Goal: Navigation & Orientation: Find specific page/section

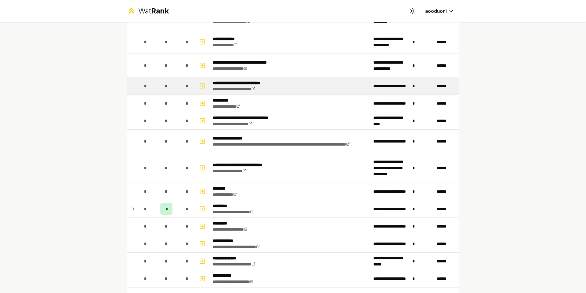
scroll to position [578, 0]
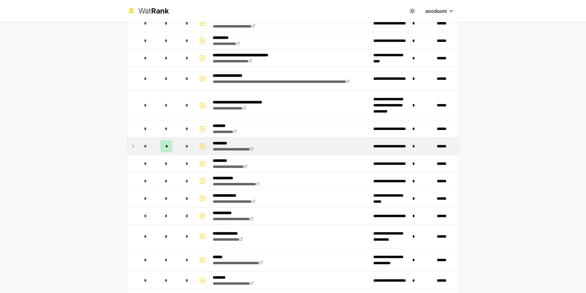
click at [131, 147] on icon at bounding box center [133, 145] width 5 height 7
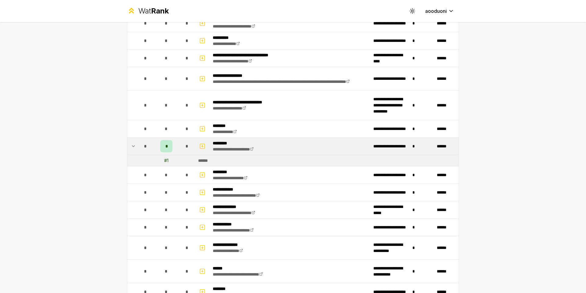
click at [166, 145] on span "*" at bounding box center [167, 146] width 2 height 6
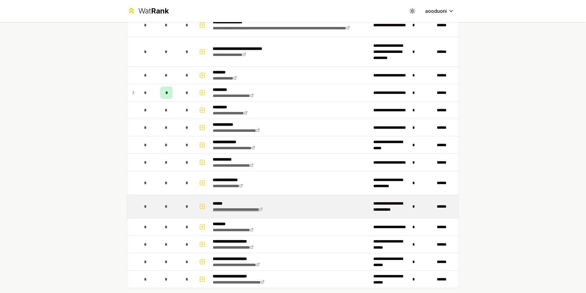
scroll to position [665, 0]
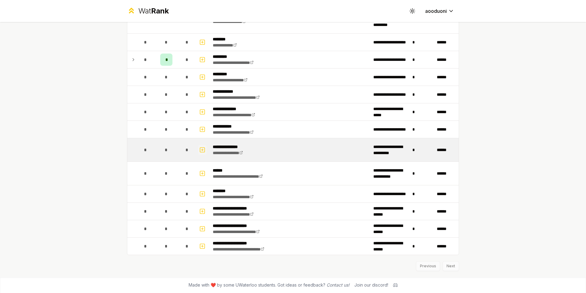
click at [204, 150] on button "button" at bounding box center [202, 150] width 9 height 10
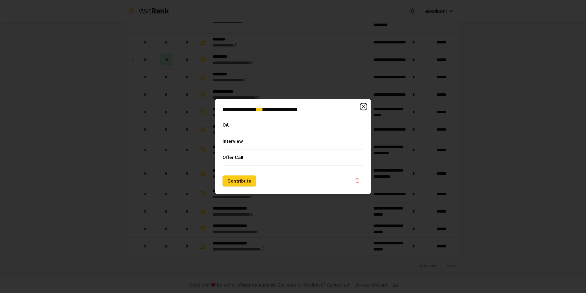
click at [363, 108] on icon "button" at bounding box center [363, 106] width 5 height 5
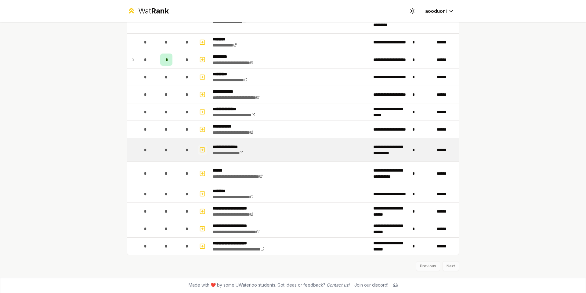
click at [202, 149] on icon "button" at bounding box center [202, 149] width 0 height 2
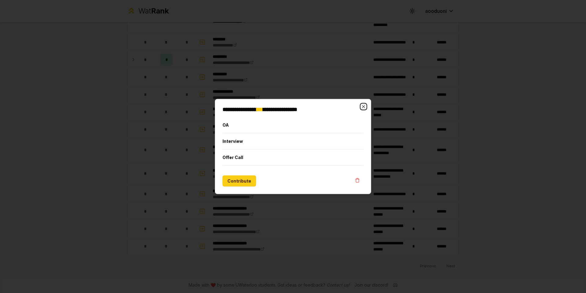
click at [362, 106] on icon "button" at bounding box center [363, 106] width 5 height 5
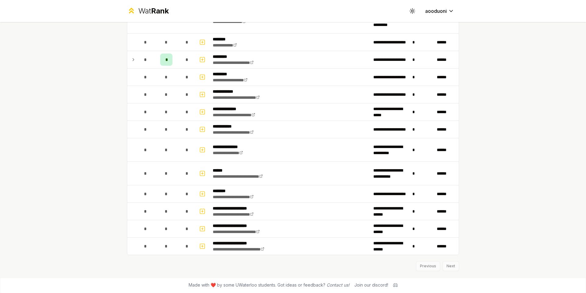
click at [446, 265] on div "Previous Next" at bounding box center [293, 263] width 332 height 16
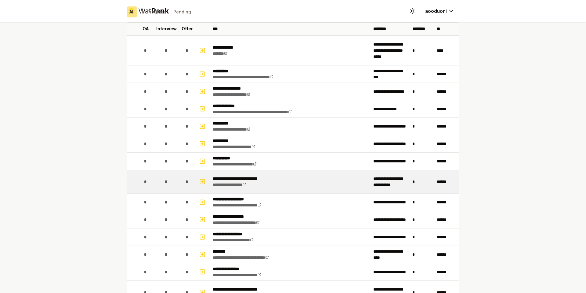
scroll to position [0, 0]
